Goal: Navigation & Orientation: Understand site structure

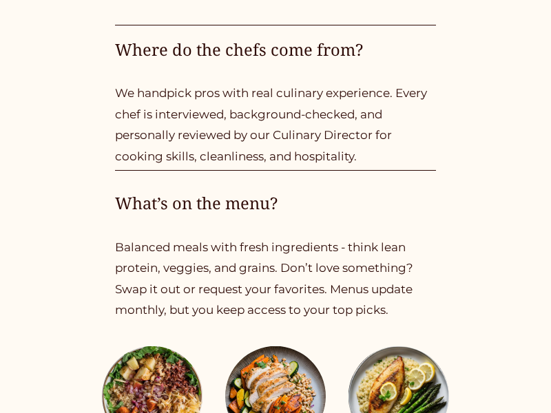
scroll to position [2300, 0]
